Goal: Check status

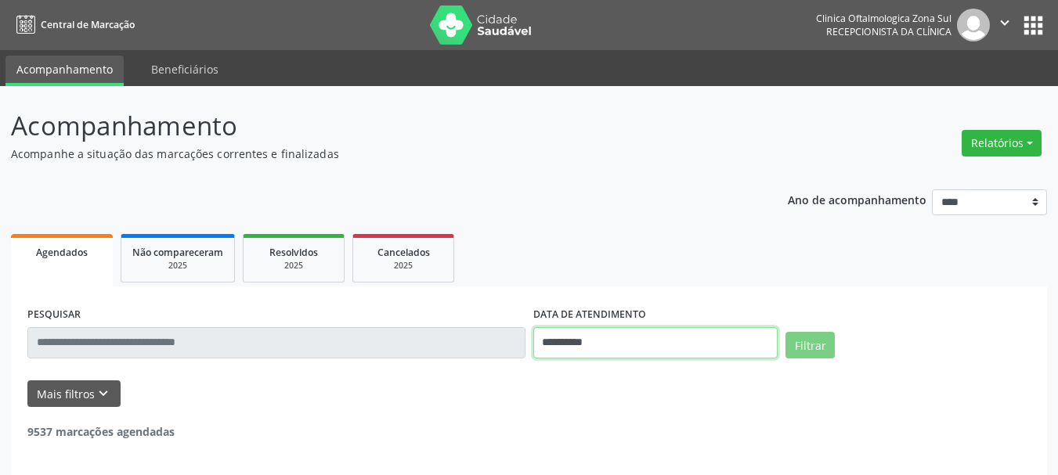
click at [579, 341] on input "**********" at bounding box center [655, 342] width 245 height 31
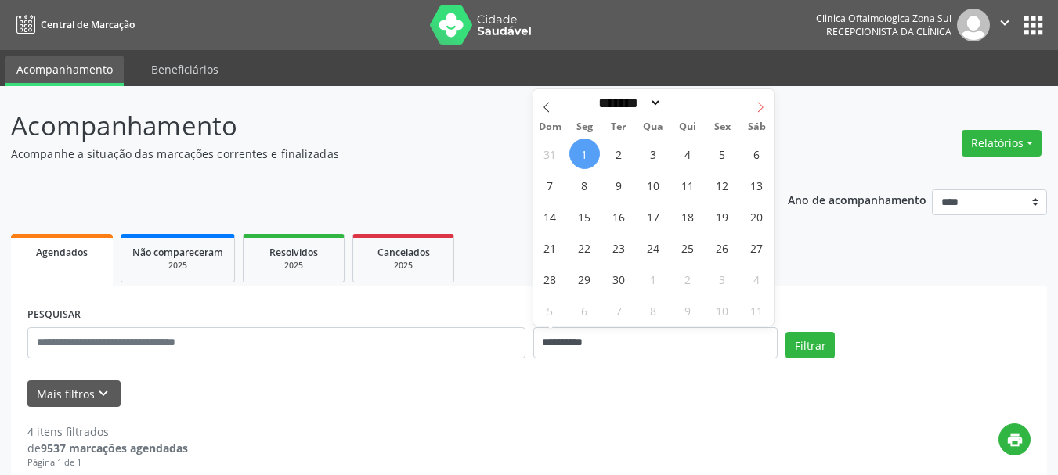
click at [759, 106] on icon at bounding box center [760, 107] width 11 height 11
select select "*"
click at [588, 241] on span "20" at bounding box center [584, 248] width 31 height 31
type input "**********"
click at [589, 241] on span "20" at bounding box center [584, 248] width 31 height 31
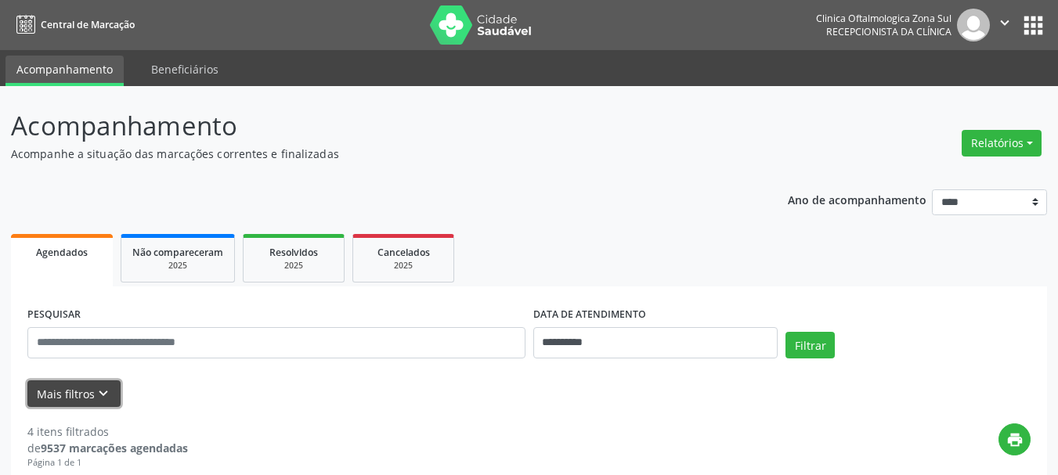
click at [103, 395] on icon "keyboard_arrow_down" at bounding box center [103, 393] width 17 height 17
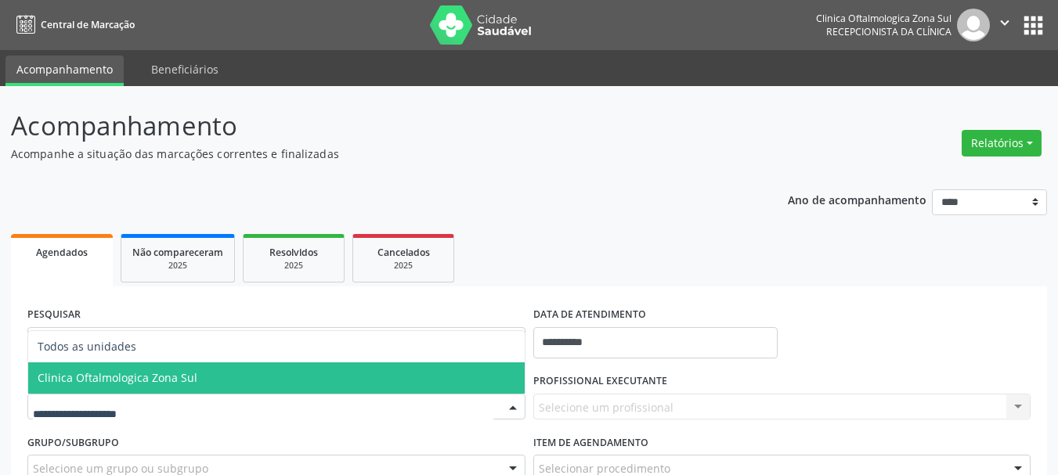
click at [146, 379] on span "Clinica Oftalmologica Zona Sul" at bounding box center [118, 377] width 160 height 15
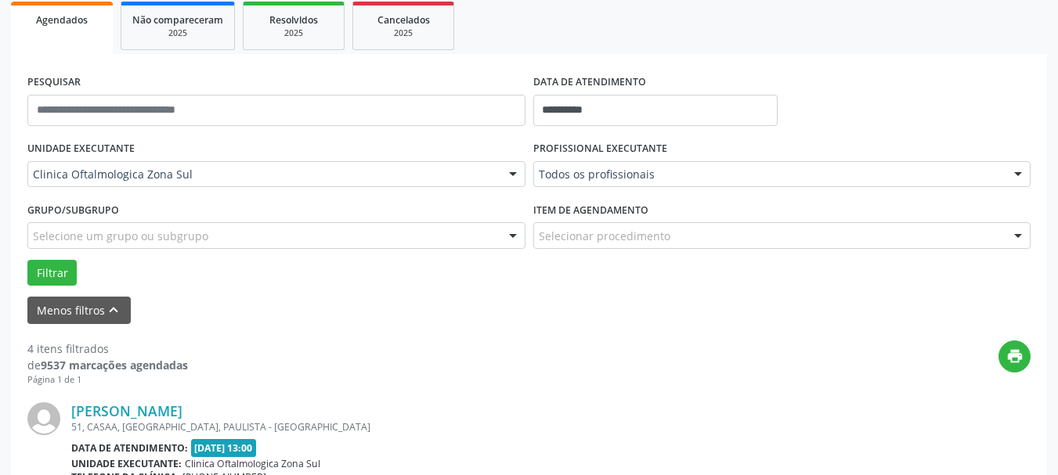
scroll to position [235, 0]
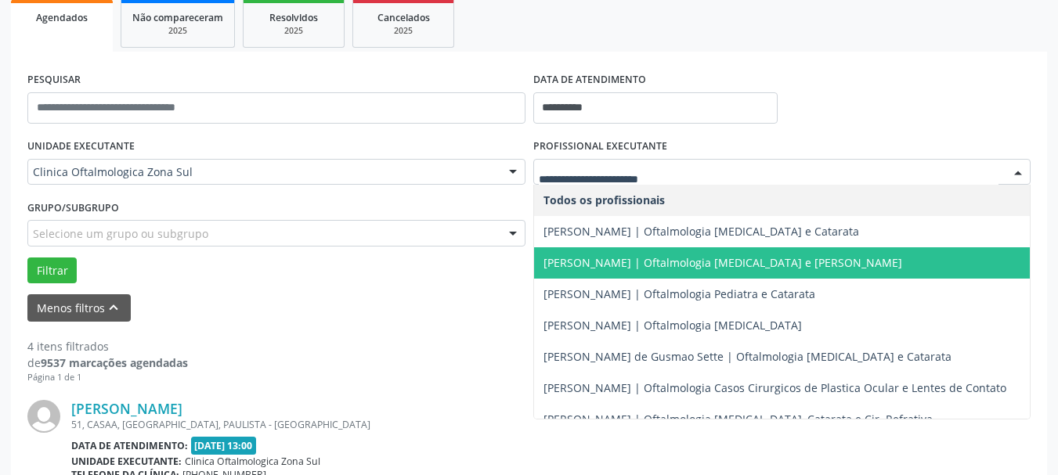
click at [613, 268] on span "[PERSON_NAME] | Oftalmologia [MEDICAL_DATA] e [PERSON_NAME]" at bounding box center [722, 262] width 359 height 15
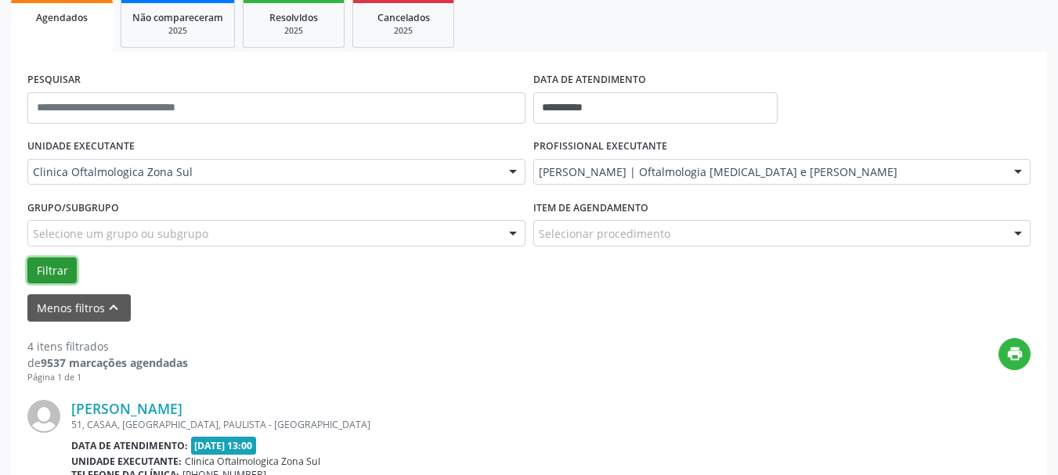
click at [40, 277] on button "Filtrar" at bounding box center [51, 271] width 49 height 27
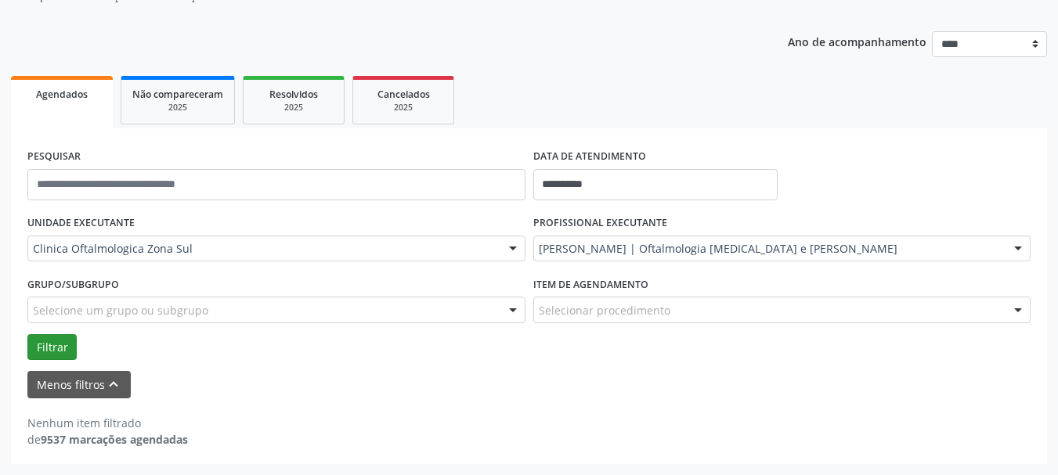
scroll to position [158, 0]
